Goal: Information Seeking & Learning: Learn about a topic

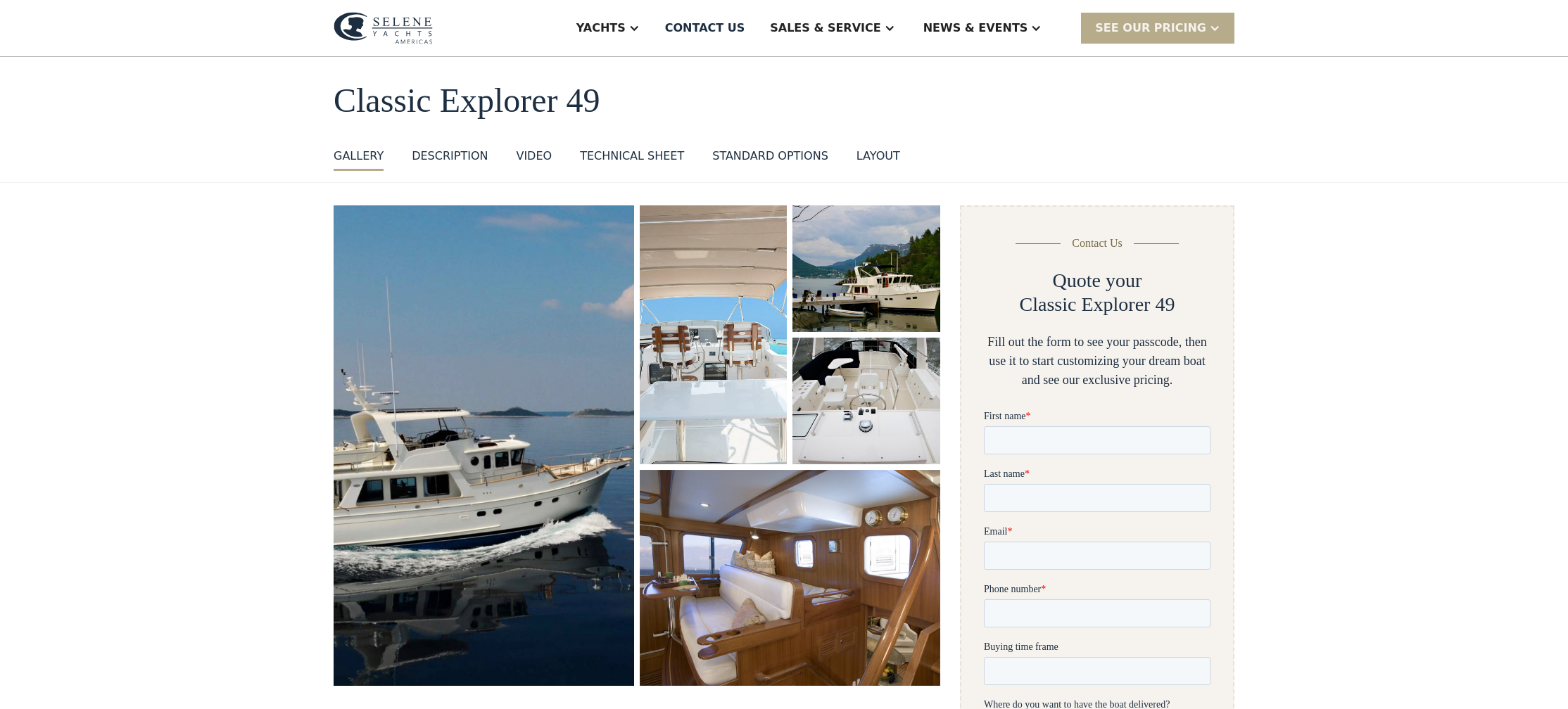
scroll to position [38, 0]
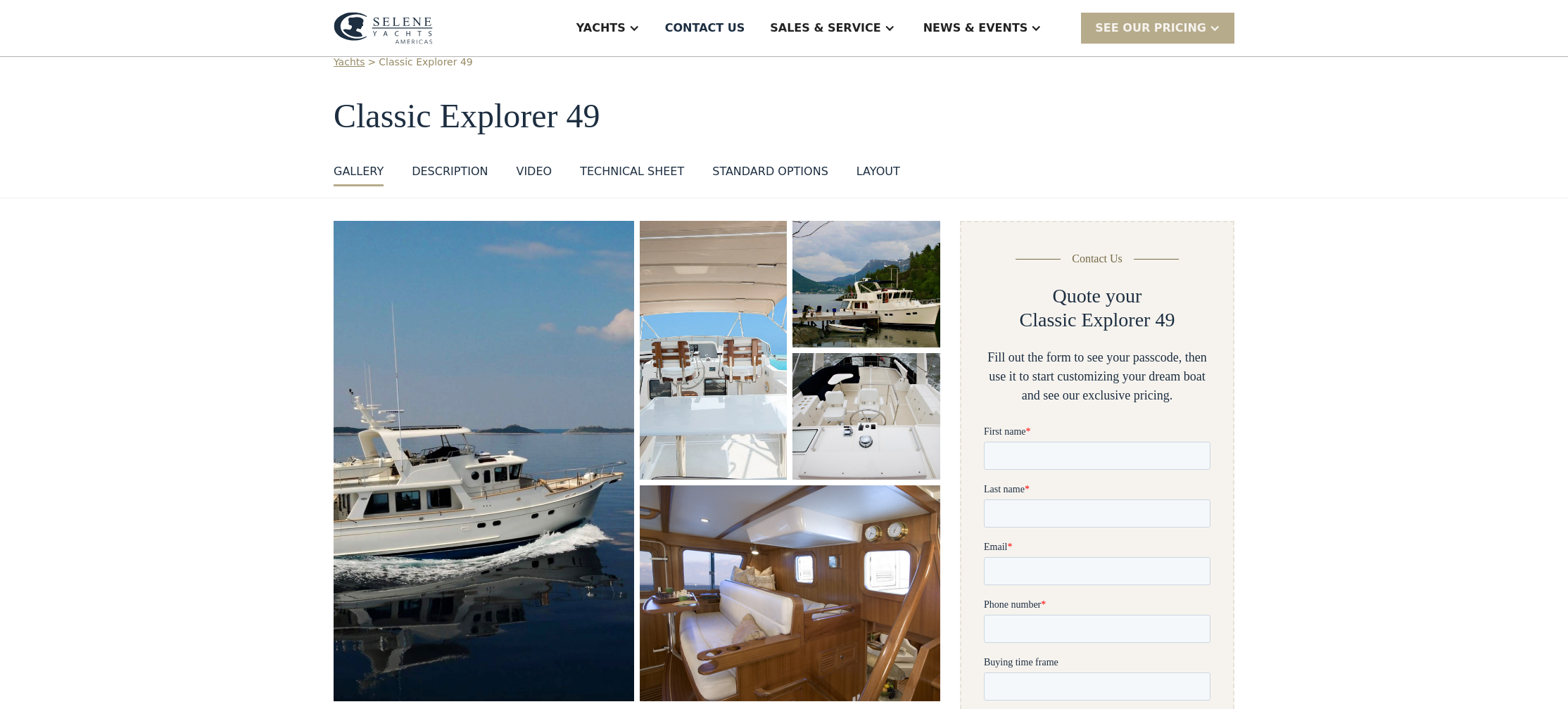
click at [539, 175] on div "VIDEO" at bounding box center [533, 172] width 36 height 17
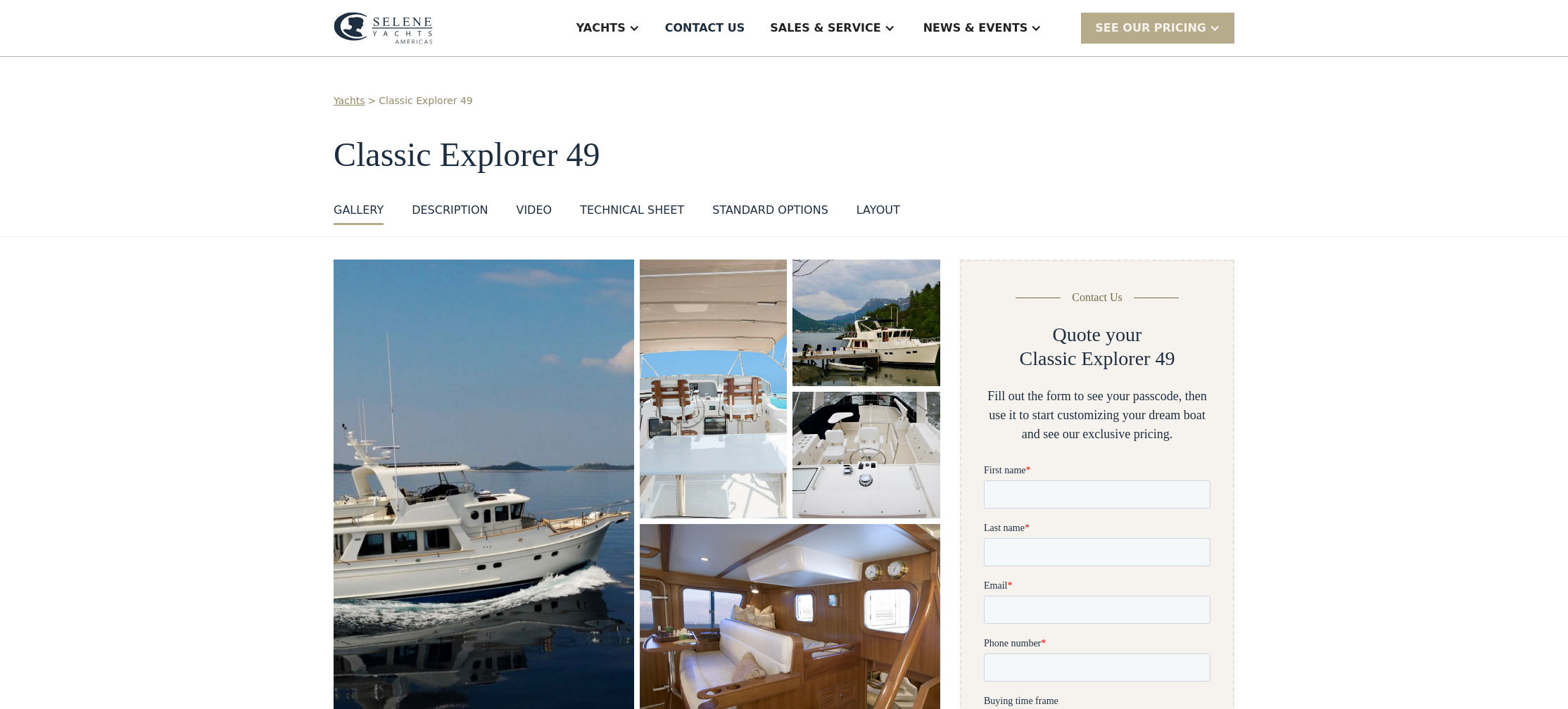
click at [517, 365] on img "open lightbox" at bounding box center [484, 500] width 316 height 506
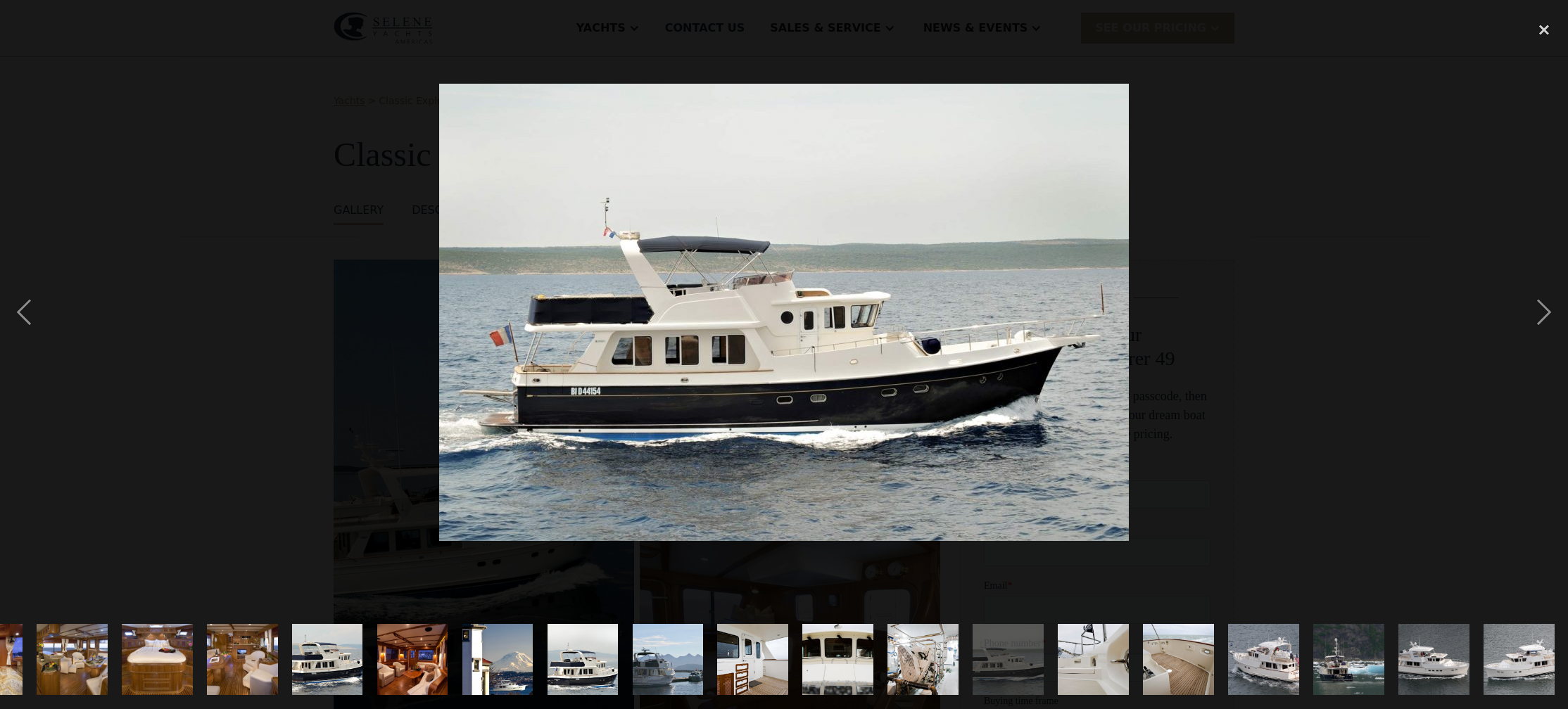
scroll to position [0, 574]
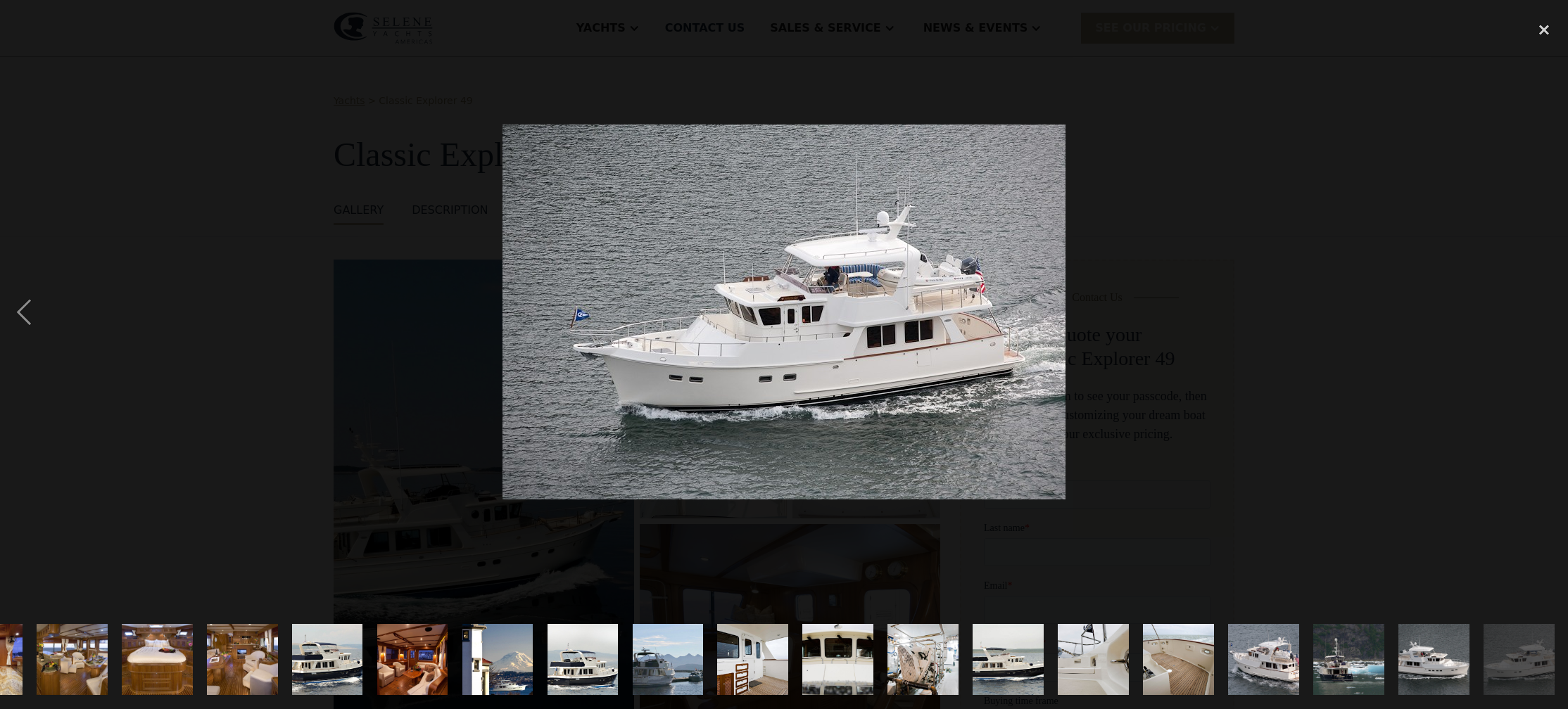
drag, startPoint x: 1547, startPoint y: 31, endPoint x: 1501, endPoint y: 39, distance: 46.7
click at [1547, 31] on div "close lightbox" at bounding box center [1544, 29] width 47 height 31
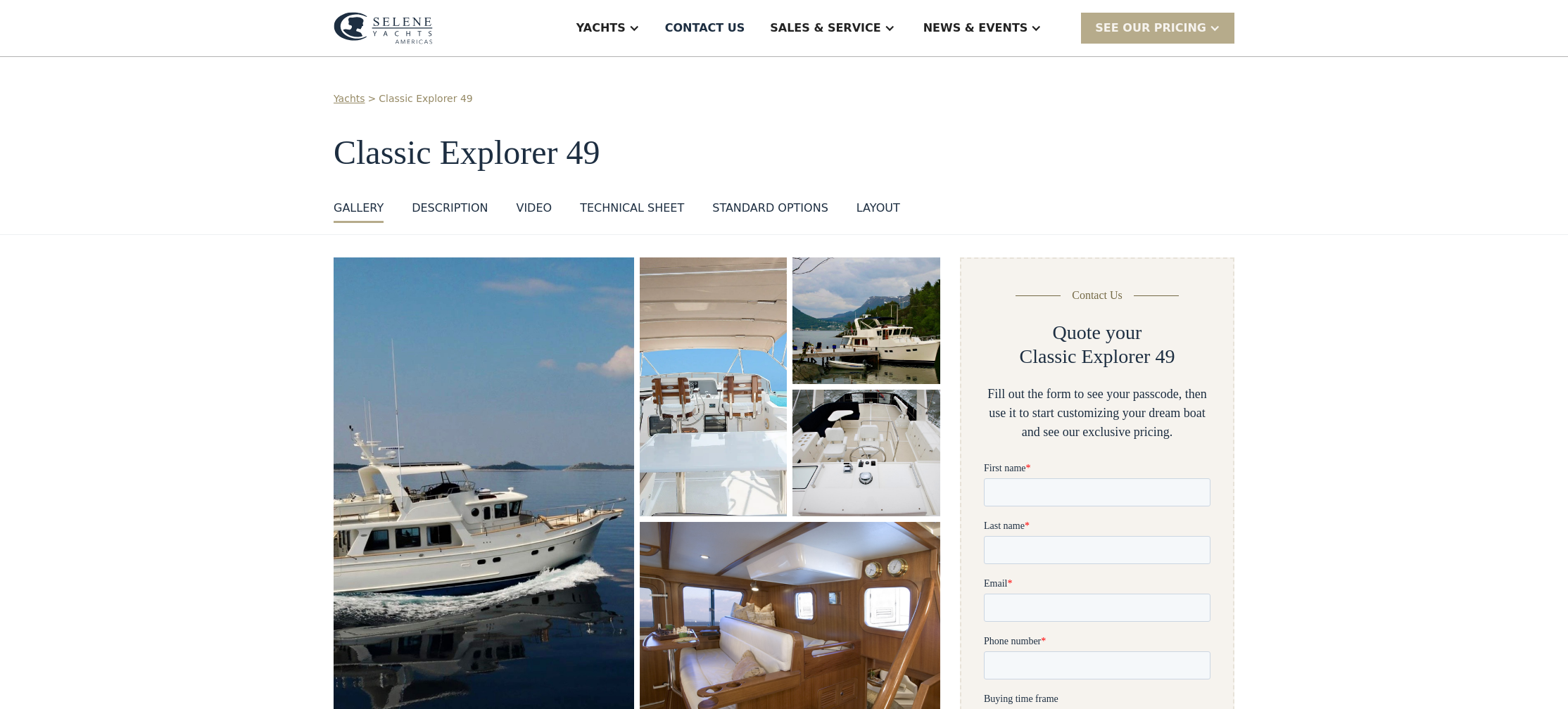
scroll to position [4, 0]
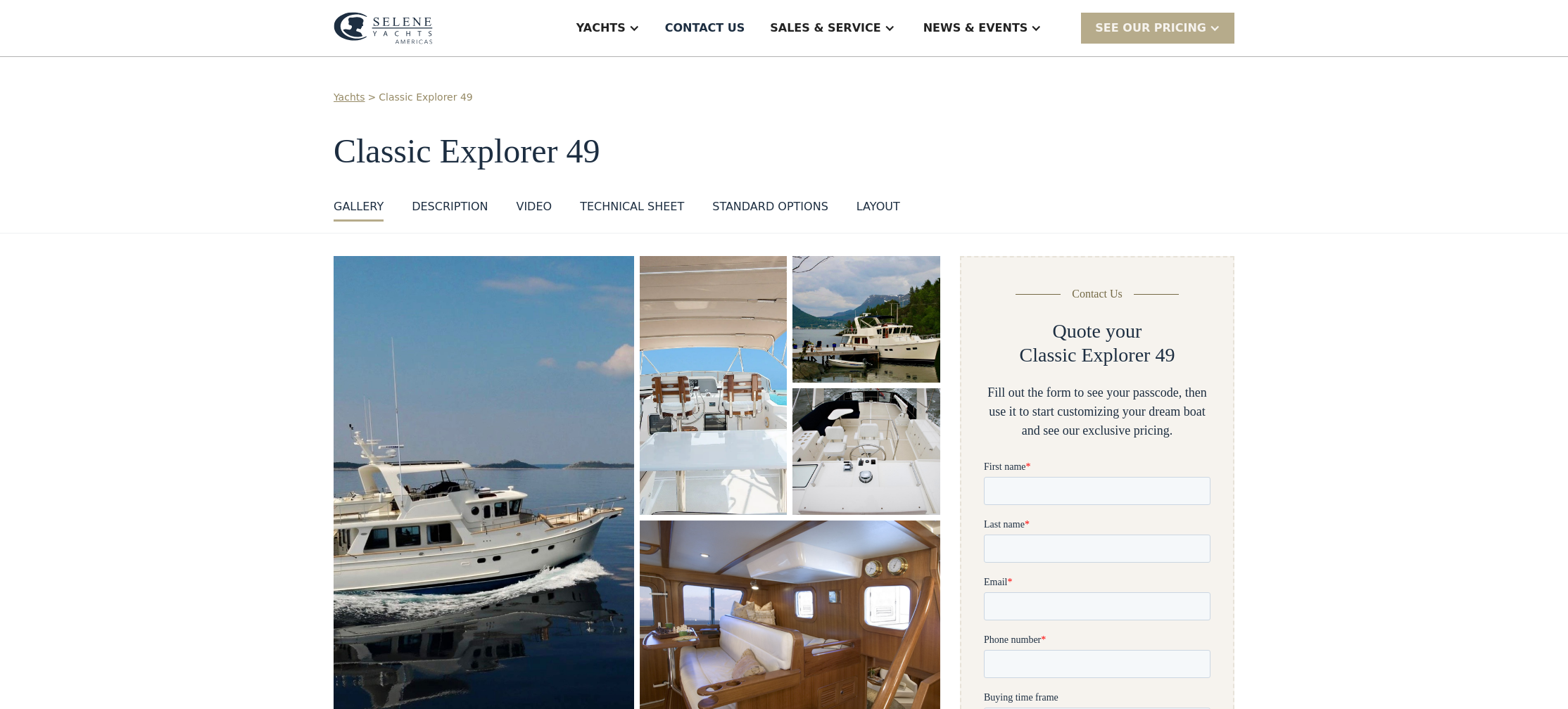
click at [784, 205] on div "standard options" at bounding box center [770, 206] width 116 height 17
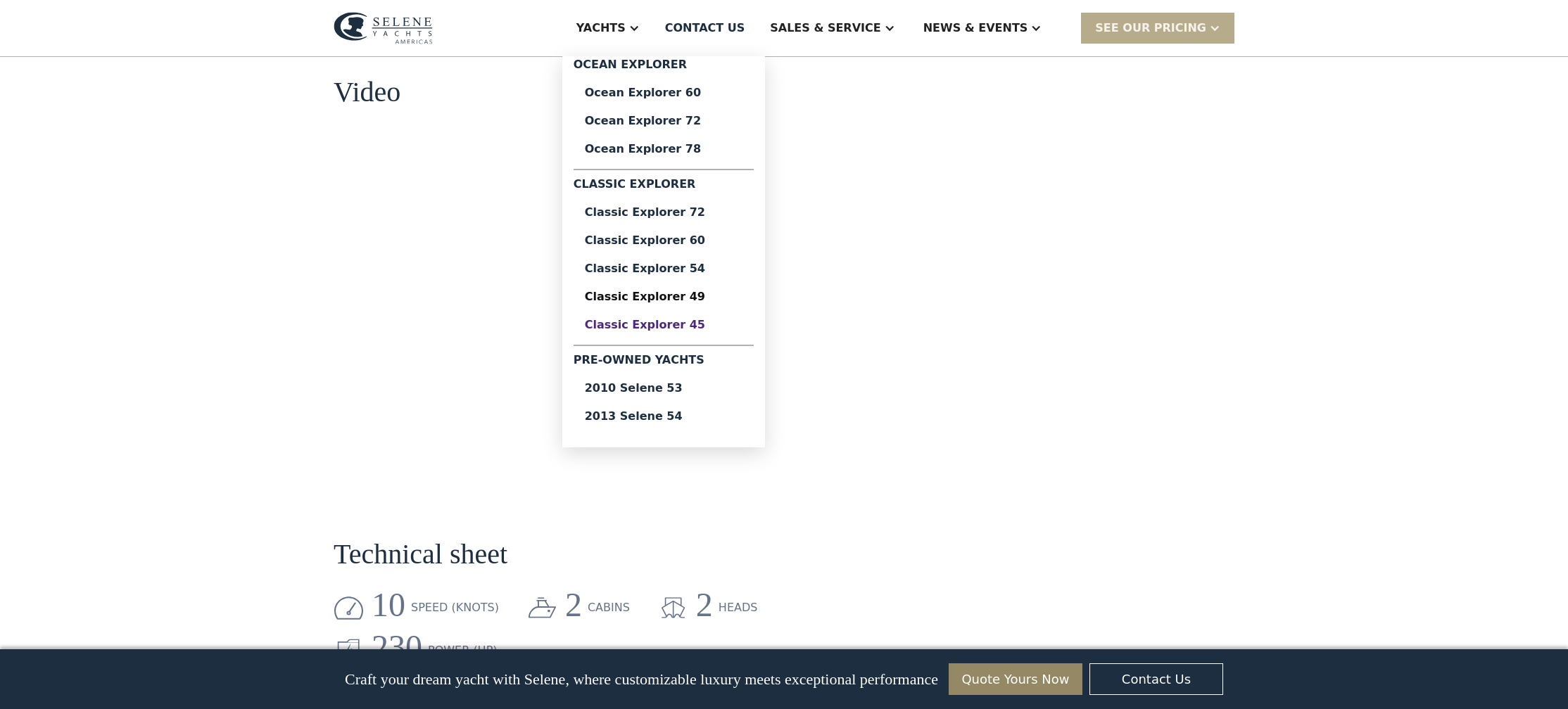
scroll to position [1444, 0]
click at [716, 325] on div "Classic Explorer 45" at bounding box center [664, 325] width 158 height 11
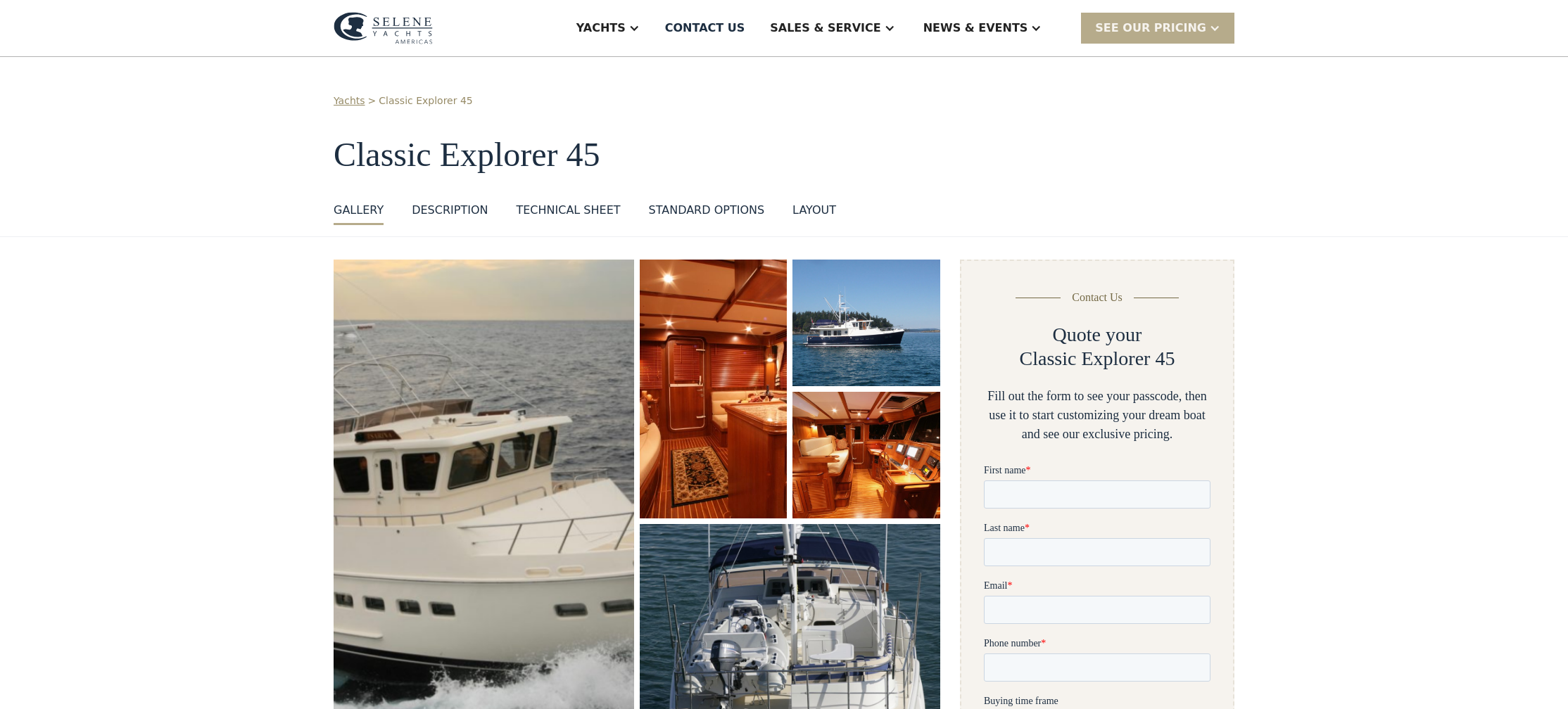
click at [451, 414] on img "open lightbox" at bounding box center [484, 491] width 319 height 492
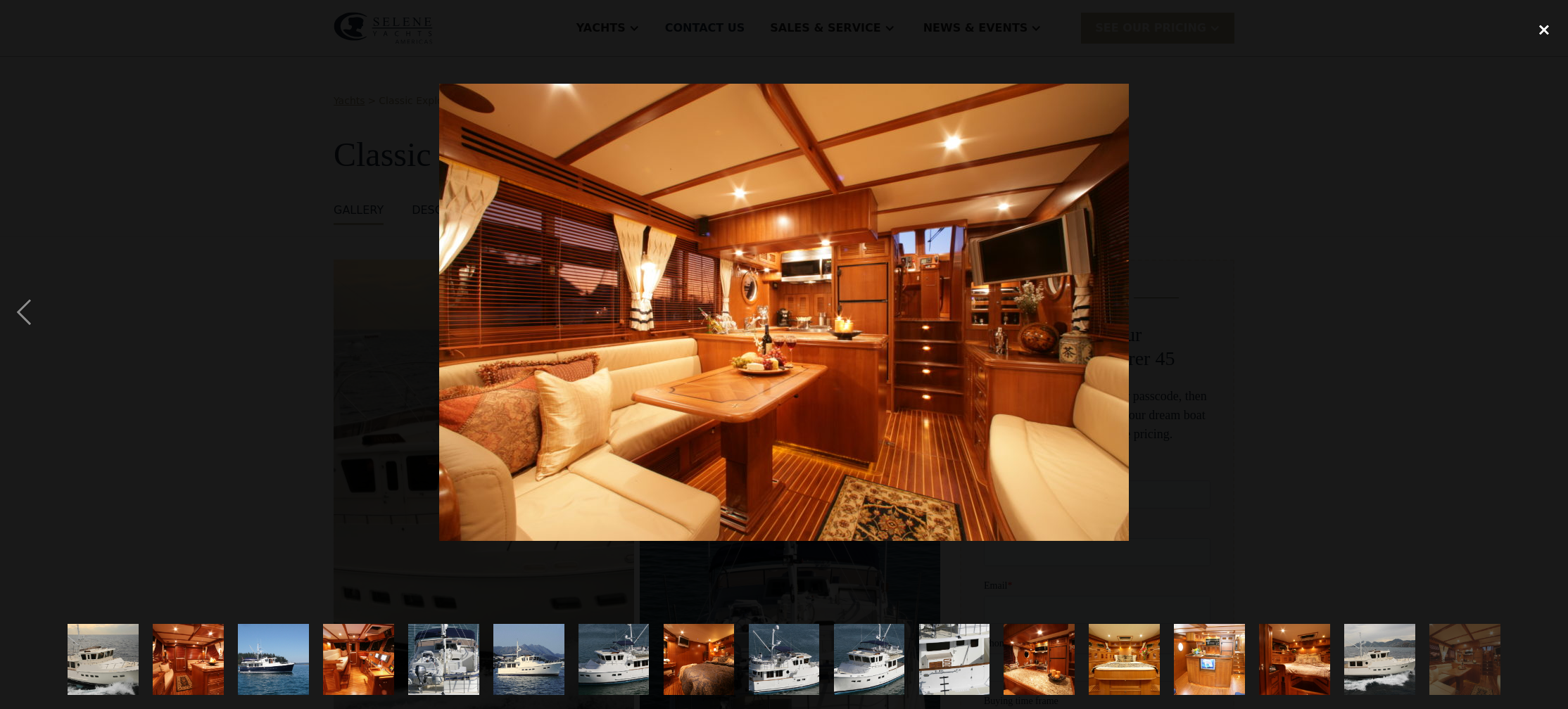
click at [1546, 33] on div "close lightbox" at bounding box center [1544, 29] width 47 height 31
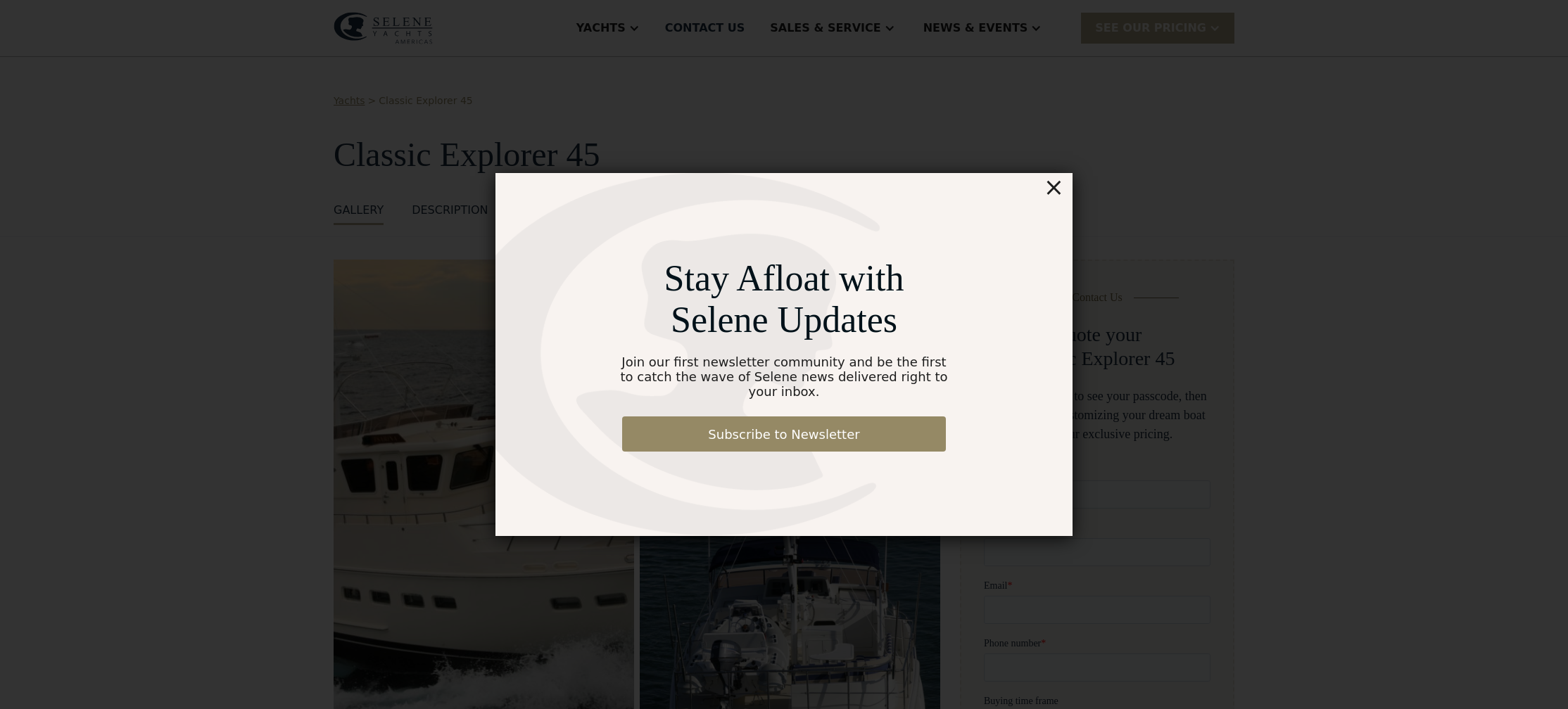
click at [1058, 190] on div "×" at bounding box center [1054, 187] width 20 height 28
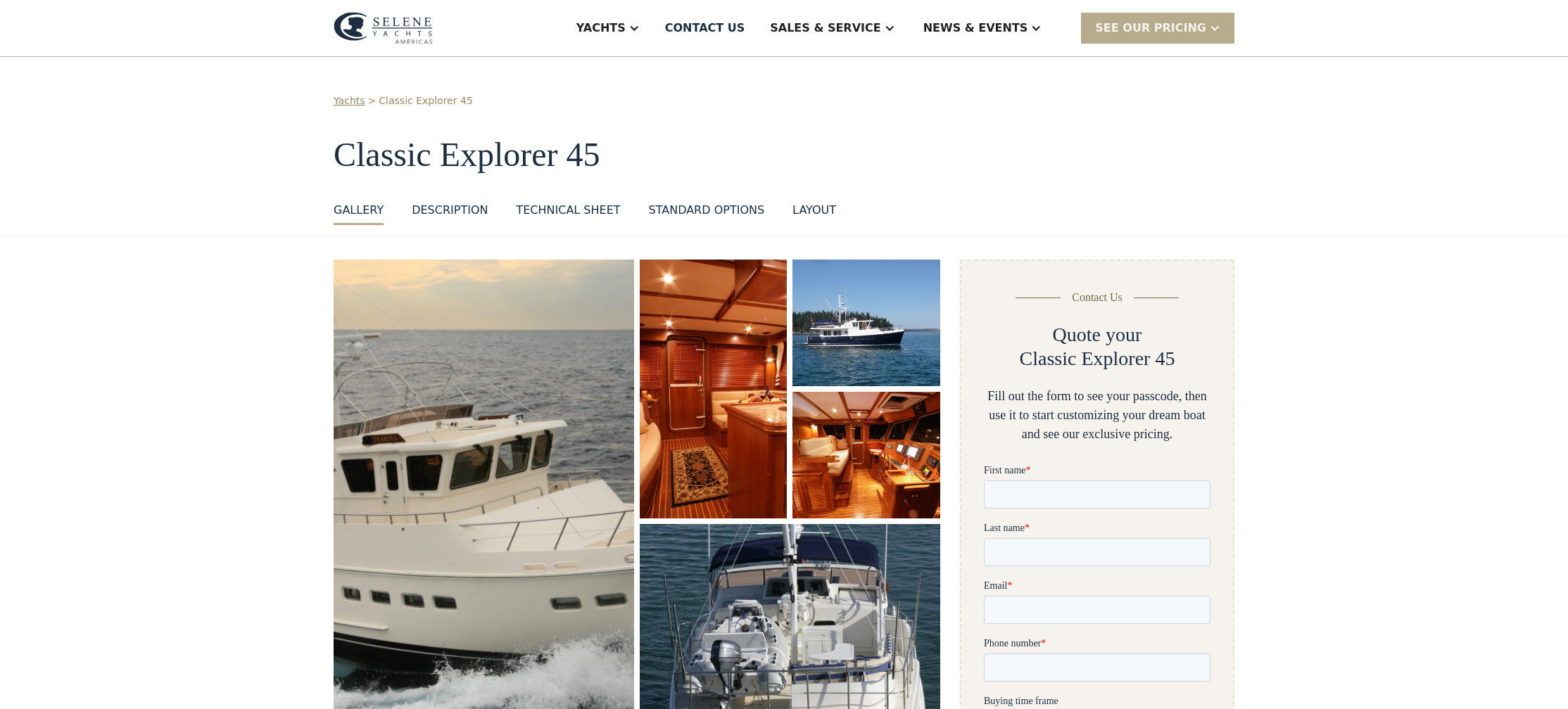
click at [817, 209] on div "layout" at bounding box center [814, 210] width 44 height 17
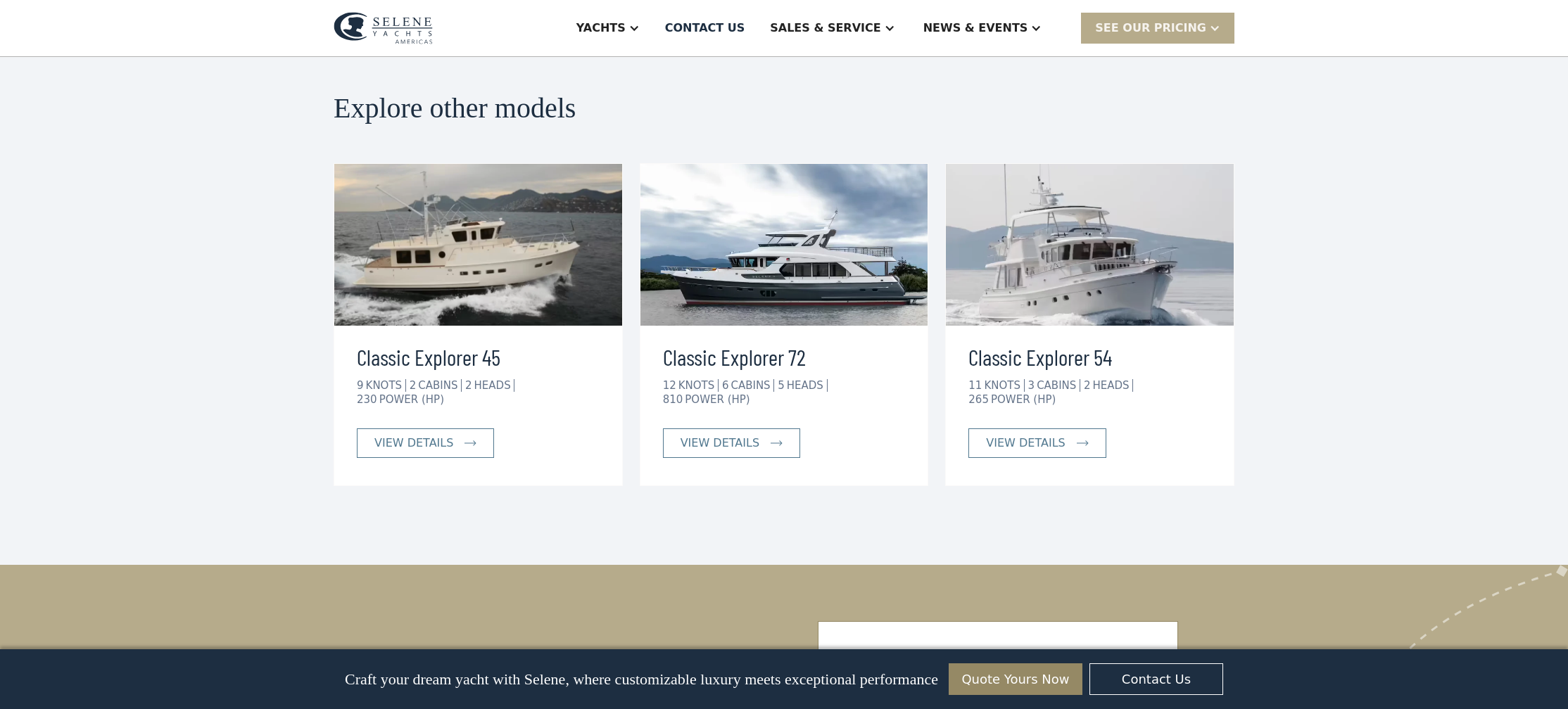
scroll to position [2502, 0]
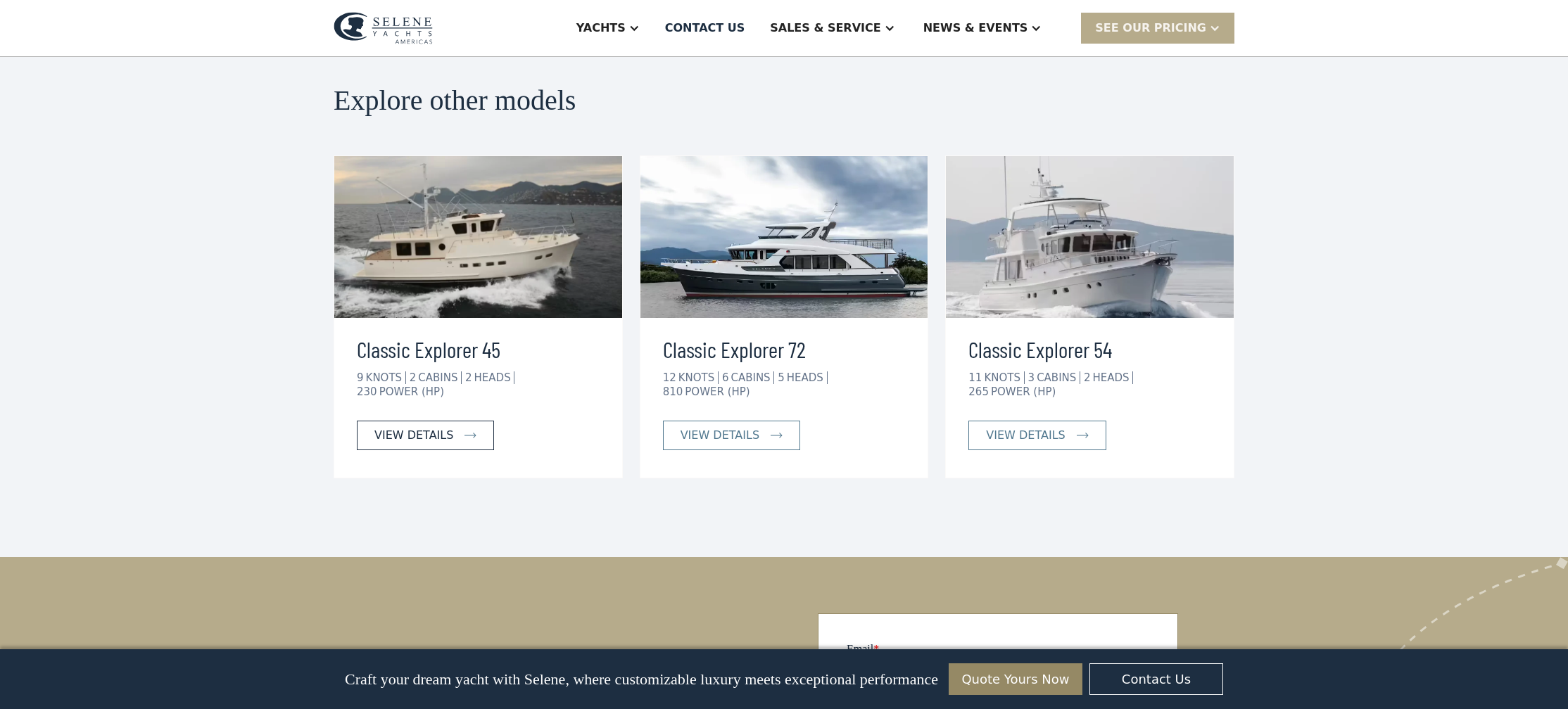
click at [445, 427] on div "view details" at bounding box center [413, 435] width 78 height 17
